Goal: Check status

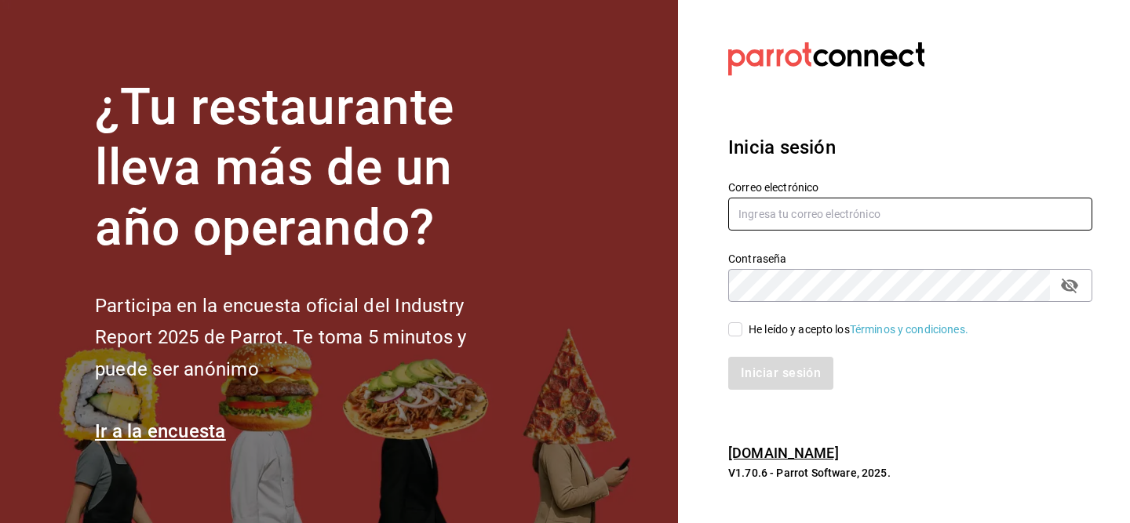
type input "edgarjsolorio@gmail.com"
click at [745, 325] on span "He leído y acepto los Términos y condiciones." at bounding box center [855, 330] width 226 height 16
click at [742, 325] on input "He leído y acepto los Términos y condiciones." at bounding box center [735, 330] width 14 height 14
checkbox input "true"
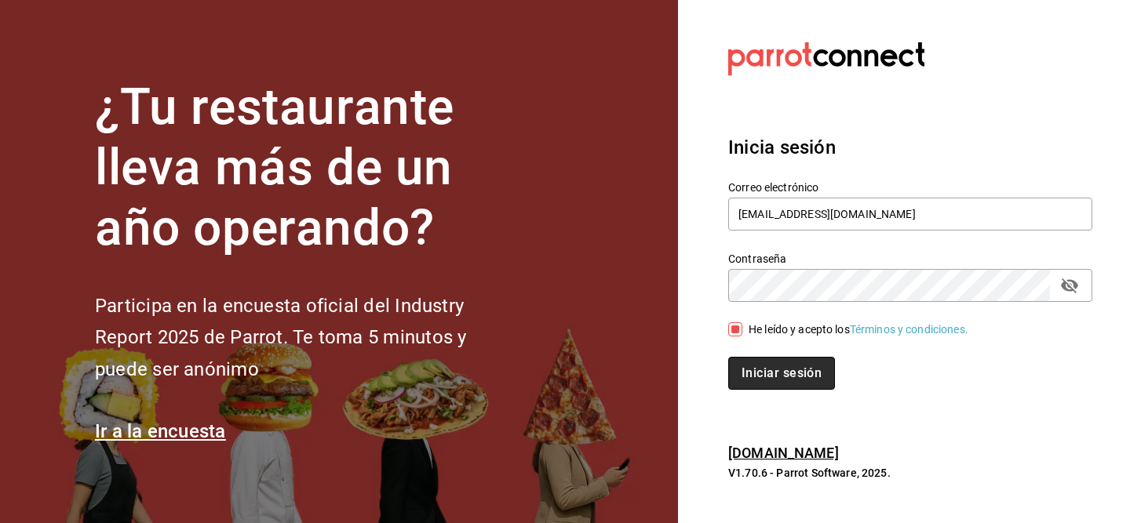
click at [749, 373] on button "Iniciar sesión" at bounding box center [781, 373] width 107 height 33
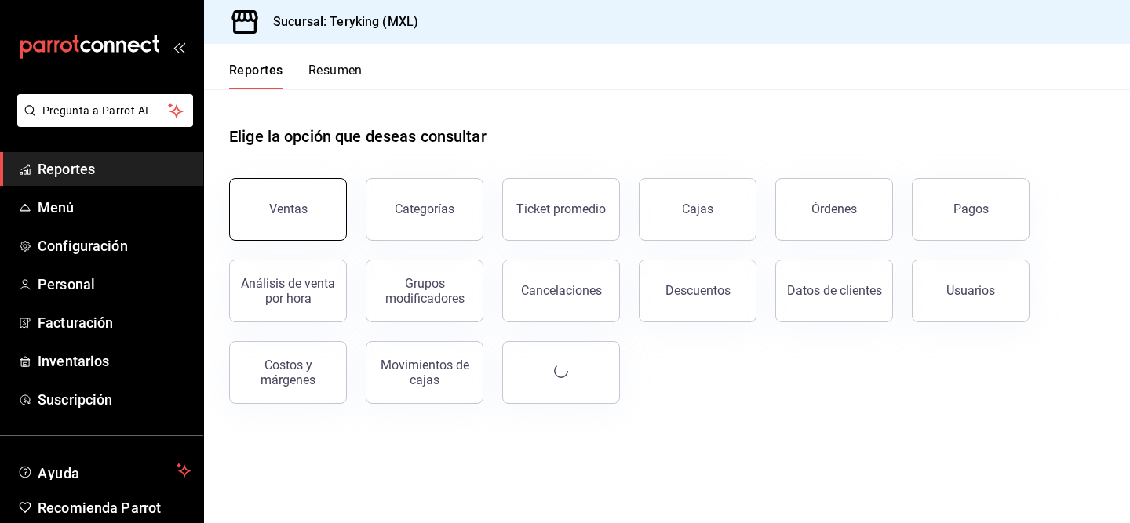
click at [315, 222] on button "Ventas" at bounding box center [288, 209] width 118 height 63
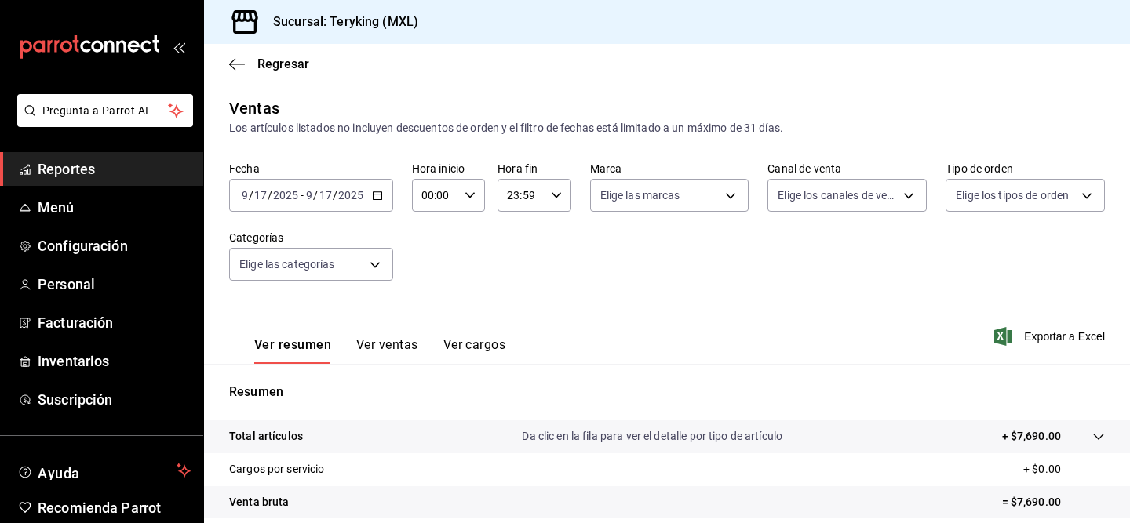
click at [378, 190] on icon "button" at bounding box center [377, 195] width 11 height 11
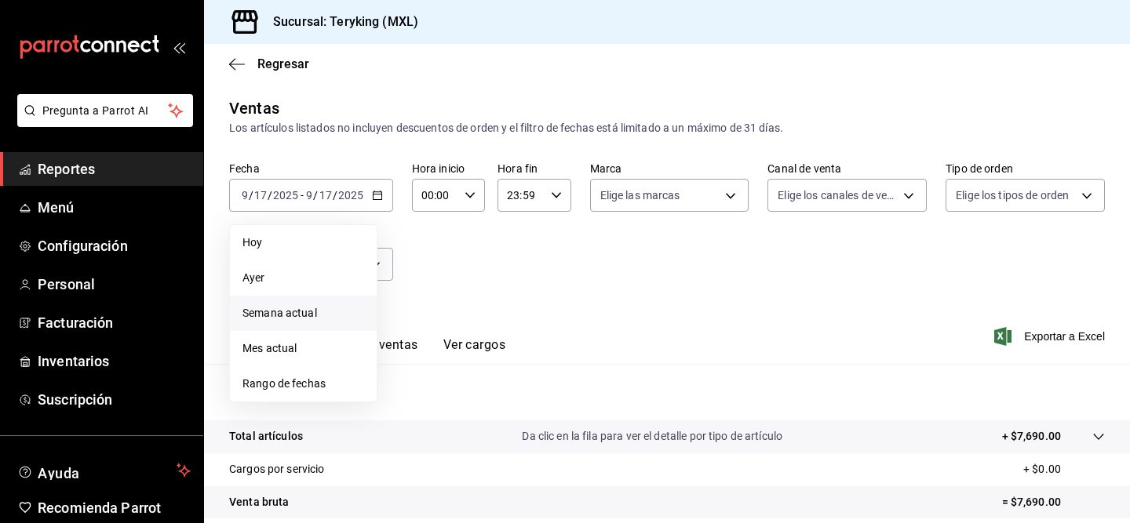
click at [323, 316] on span "Semana actual" at bounding box center [303, 313] width 122 height 16
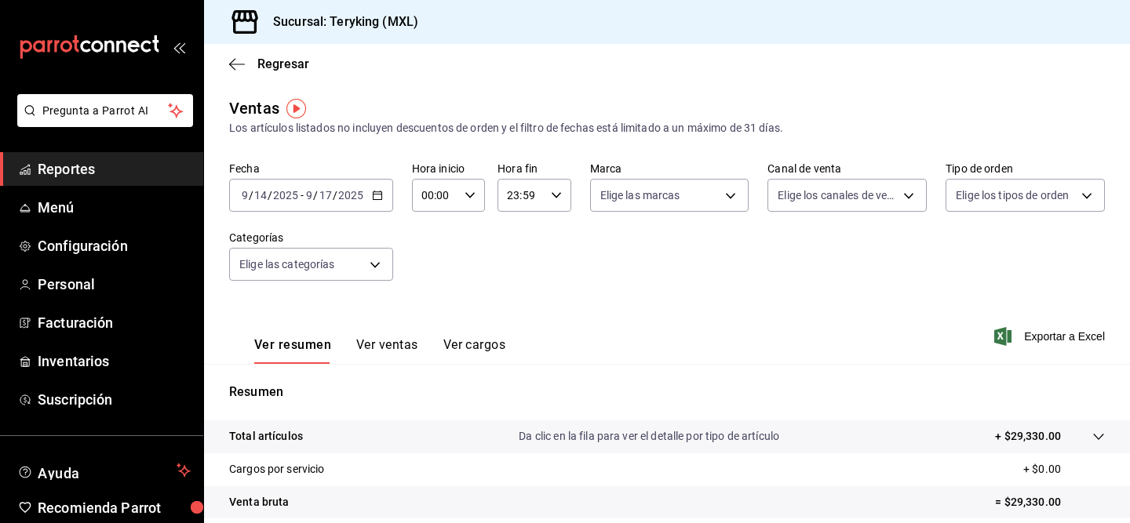
click at [361, 206] on div "[DATE] [DATE] - [DATE] [DATE]" at bounding box center [311, 195] width 164 height 33
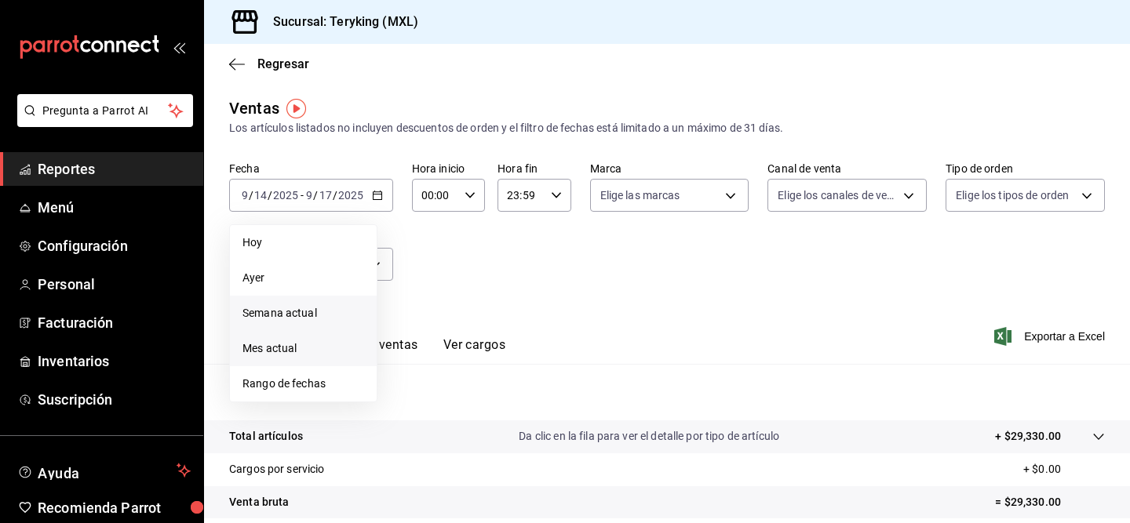
click at [308, 347] on span "Mes actual" at bounding box center [303, 349] width 122 height 16
